Goal: Transaction & Acquisition: Purchase product/service

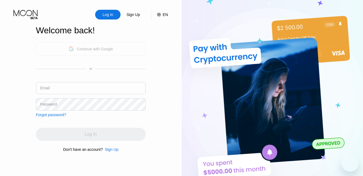
click at [118, 46] on div "Continue with Google" at bounding box center [91, 48] width 110 height 13
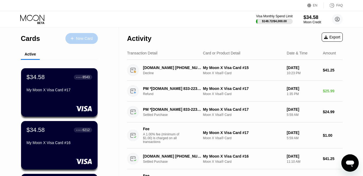
click at [85, 38] on div "New Card" at bounding box center [84, 38] width 17 height 5
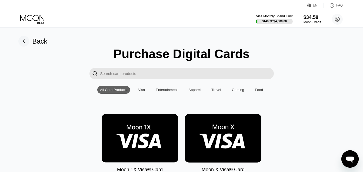
click at [220, 131] on img at bounding box center [223, 138] width 77 height 48
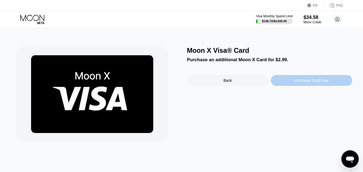
click at [273, 83] on div "Purchase Card Now" at bounding box center [311, 80] width 81 height 11
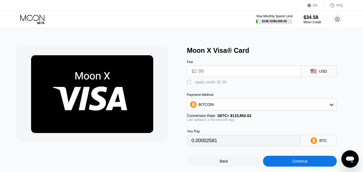
click at [191, 84] on div "" at bounding box center [189, 82] width 5 height 5
type input "0"
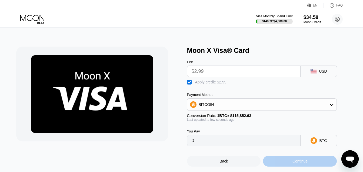
click at [296, 160] on div "Continue" at bounding box center [300, 161] width 74 height 11
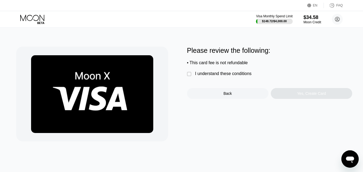
click at [225, 75] on div "I understand these conditions" at bounding box center [223, 73] width 57 height 5
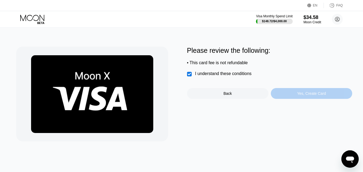
click at [295, 96] on div "Yes, Create Card" at bounding box center [311, 93] width 81 height 11
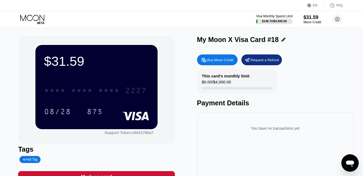
drag, startPoint x: 135, startPoint y: 90, endPoint x: 197, endPoint y: 126, distance: 72.1
click at [197, 126] on div "$31.59 * * * * * * * * * * * * 2227 08/28 875 Support Token: e502176ba7 Tags Ad…" at bounding box center [181, 121] width 327 height 171
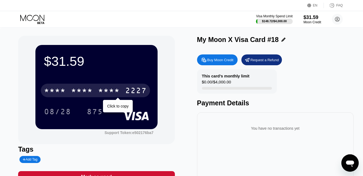
click at [129, 91] on div "2227" at bounding box center [136, 91] width 22 height 9
